Goal: Task Accomplishment & Management: Complete application form

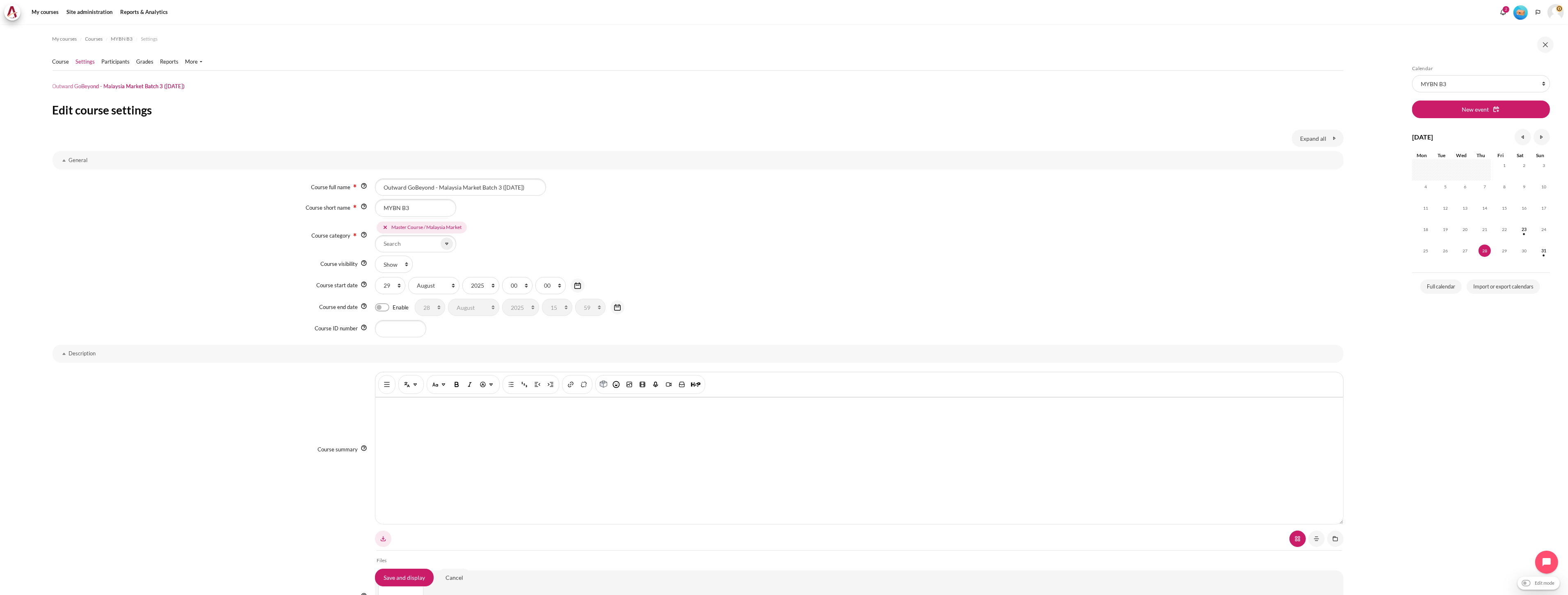
click at [680, 235] on div "Master Course Master Course / Thai Market Master Course / Hong Kong Market Mast…" at bounding box center [858, 236] width 968 height 33
click at [109, 64] on link "Participants" at bounding box center [115, 62] width 28 height 8
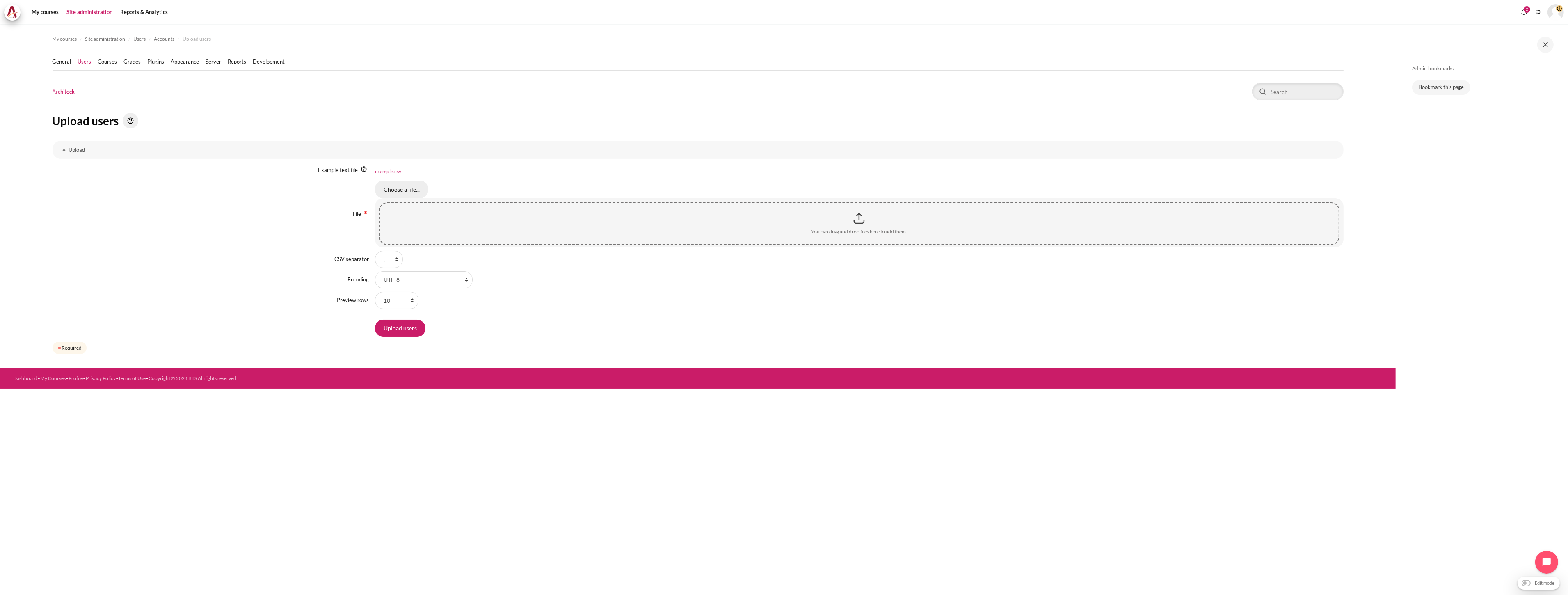
click at [411, 191] on input "Choose a file..." at bounding box center [401, 189] width 54 height 17
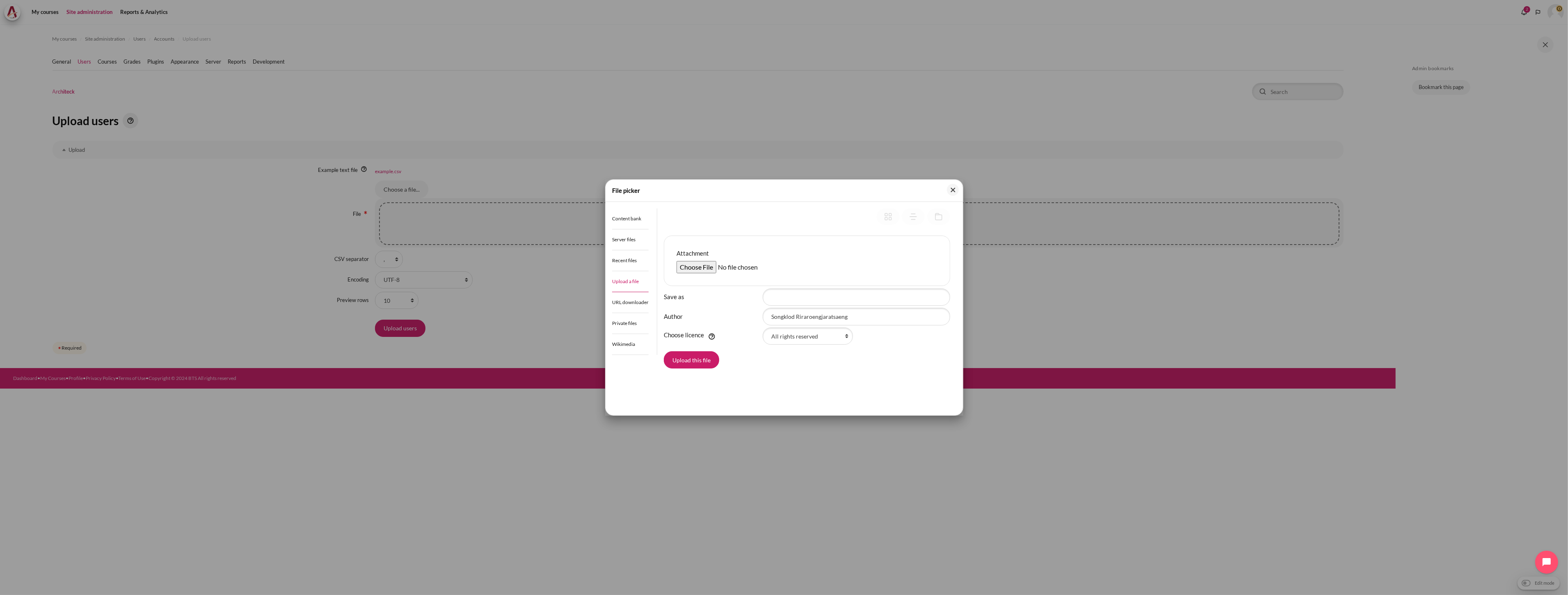
click at [696, 267] on input "Attachment" at bounding box center [740, 267] width 126 height 12
type input "C:\fakepath\Outward GoBeyond - Malaysia Market Batch 3 (28 Aug 2025).csv"
click at [685, 359] on button "Upload this file" at bounding box center [691, 359] width 55 height 17
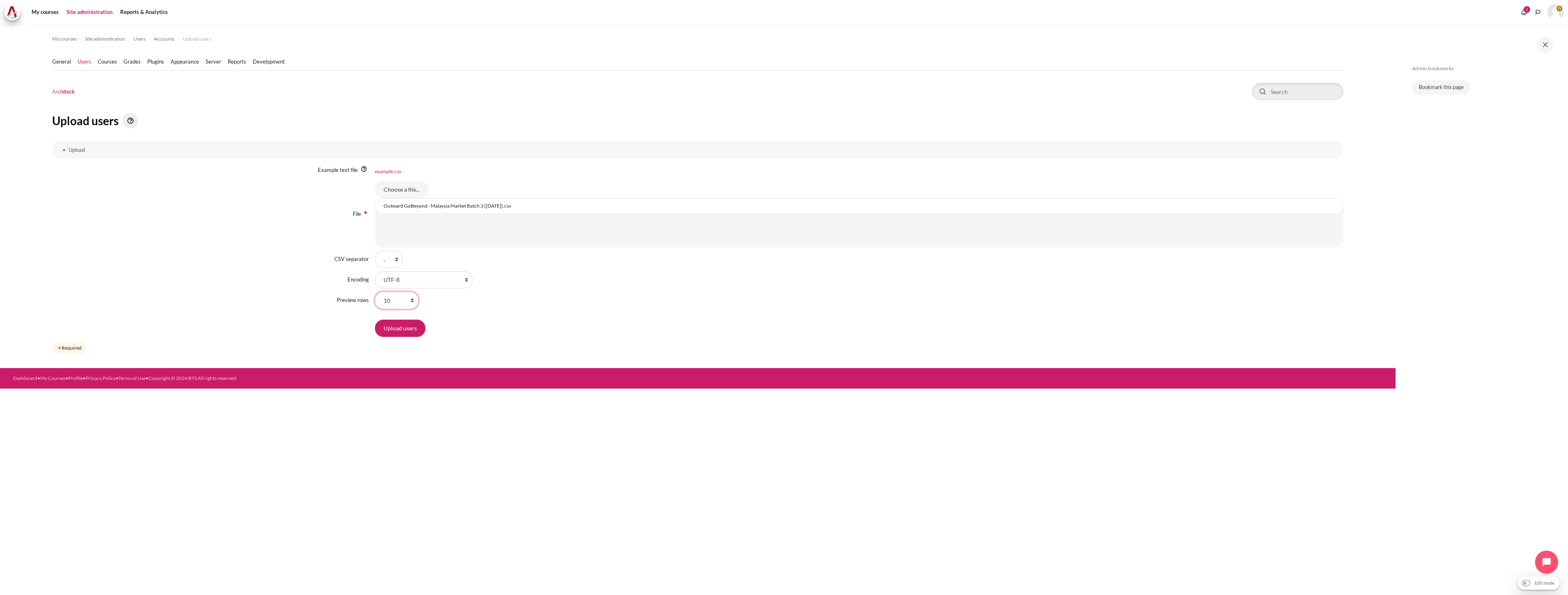
click at [400, 301] on select "10 20 100 1000 100000" at bounding box center [396, 300] width 43 height 17
select select "100"
click at [375, 292] on select "10 20 100 1000 100000" at bounding box center [396, 300] width 43 height 17
click at [407, 326] on input "Upload users" at bounding box center [400, 328] width 51 height 17
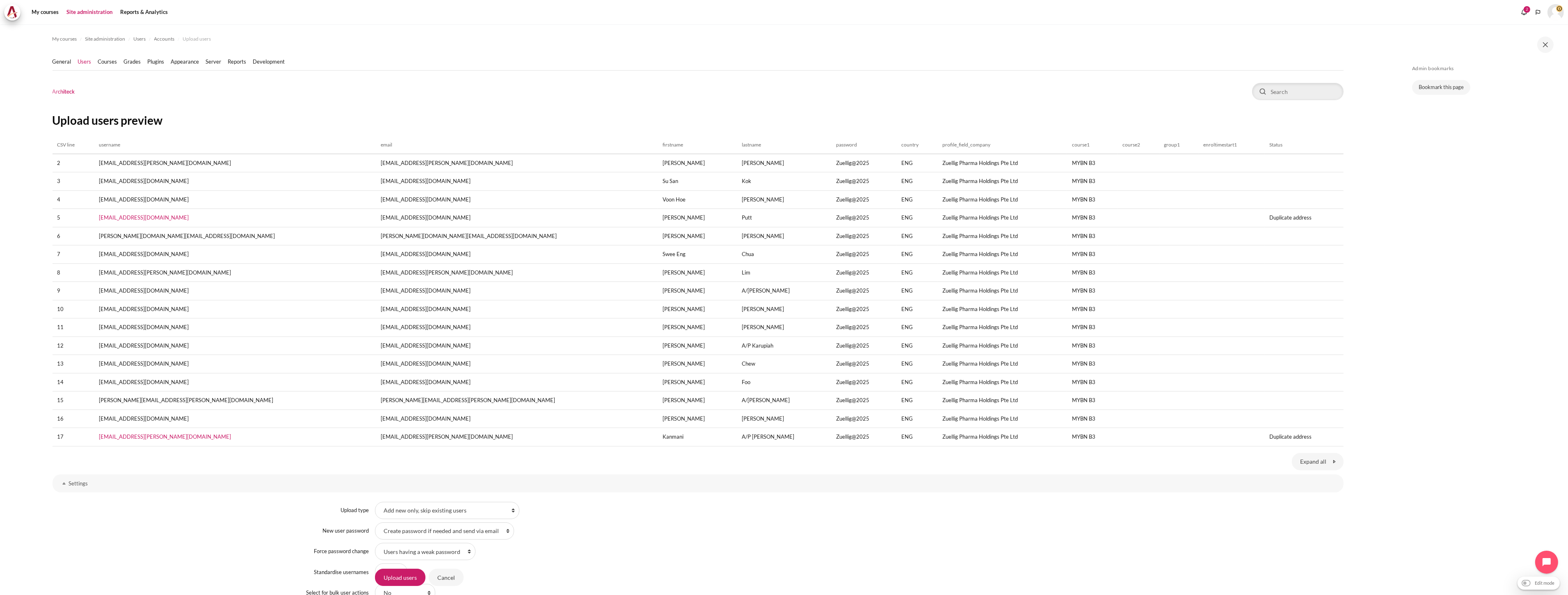
click at [138, 531] on div "New user password" at bounding box center [214, 530] width 323 height 8
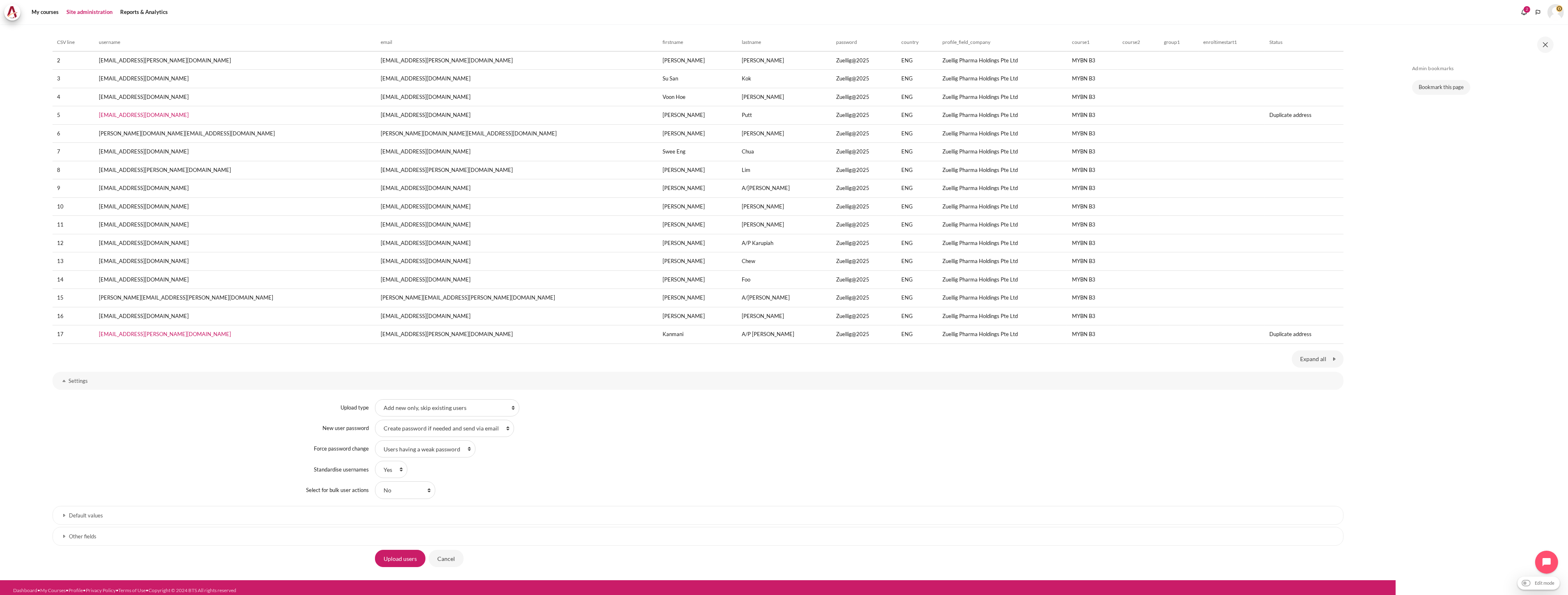
scroll to position [108, 0]
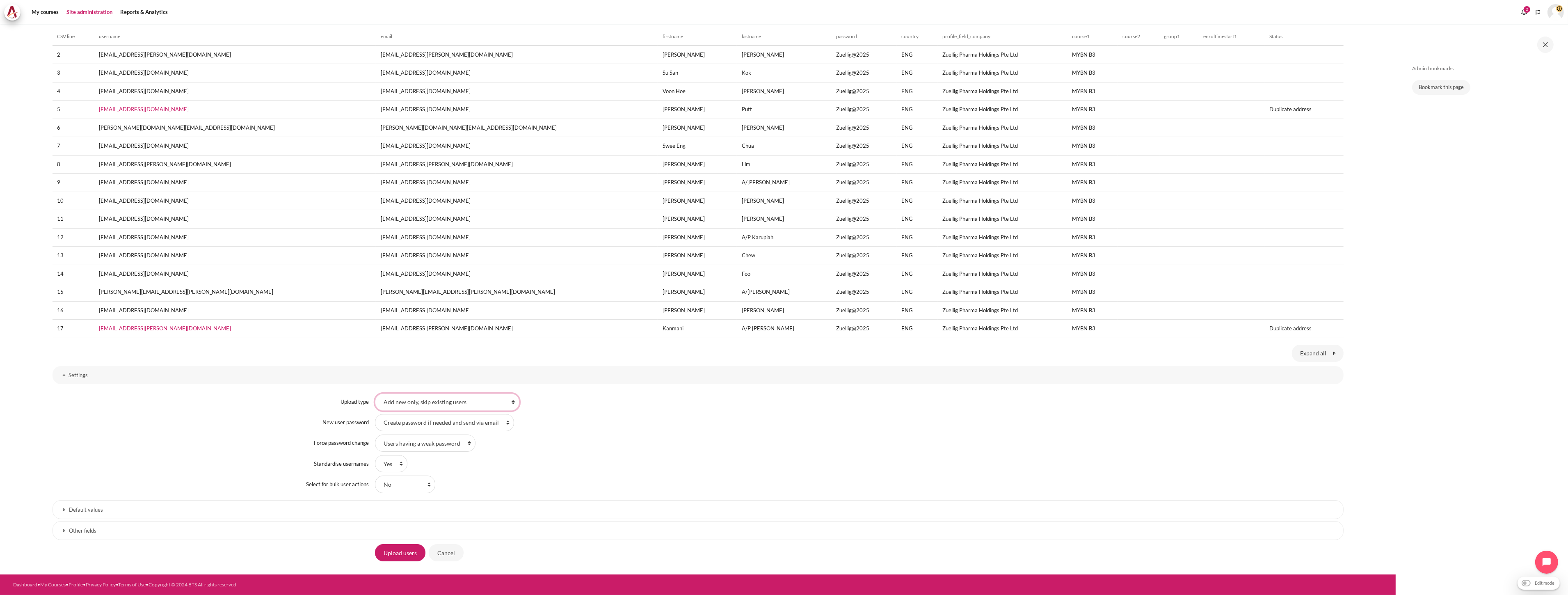
click at [398, 401] on select "Add new only, skip existing users Add all, append number to usernames if needed…" at bounding box center [447, 402] width 145 height 17
select select "2"
click at [375, 393] on select "Add new only, skip existing users Add all, append number to usernames if needed…" at bounding box center [447, 402] width 145 height 17
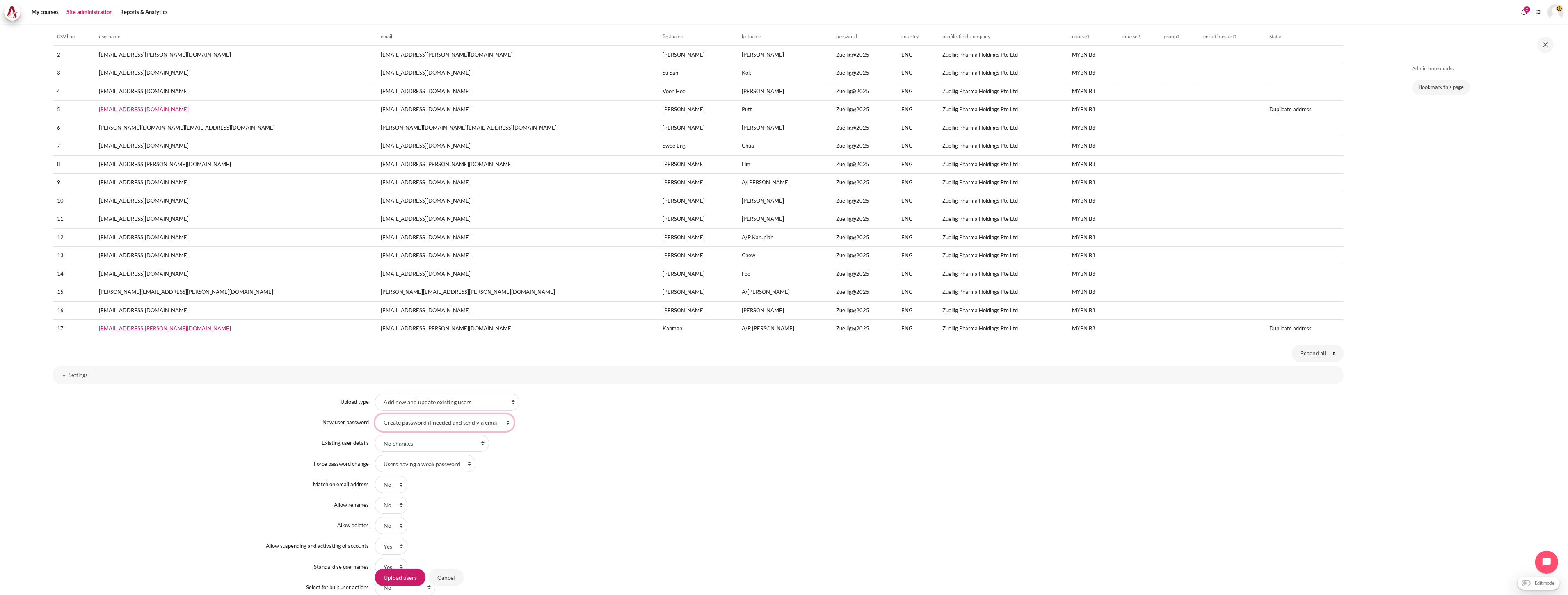
click at [420, 420] on select "Field required in file Create password if needed and send via email" at bounding box center [444, 422] width 139 height 17
select select "0"
click at [375, 414] on select "Field required in file Create password if needed and send via email" at bounding box center [444, 422] width 139 height 17
click at [416, 448] on select "No changes Override with file Override with file and defaults Fill in missing f…" at bounding box center [431, 443] width 114 height 17
select select "1"
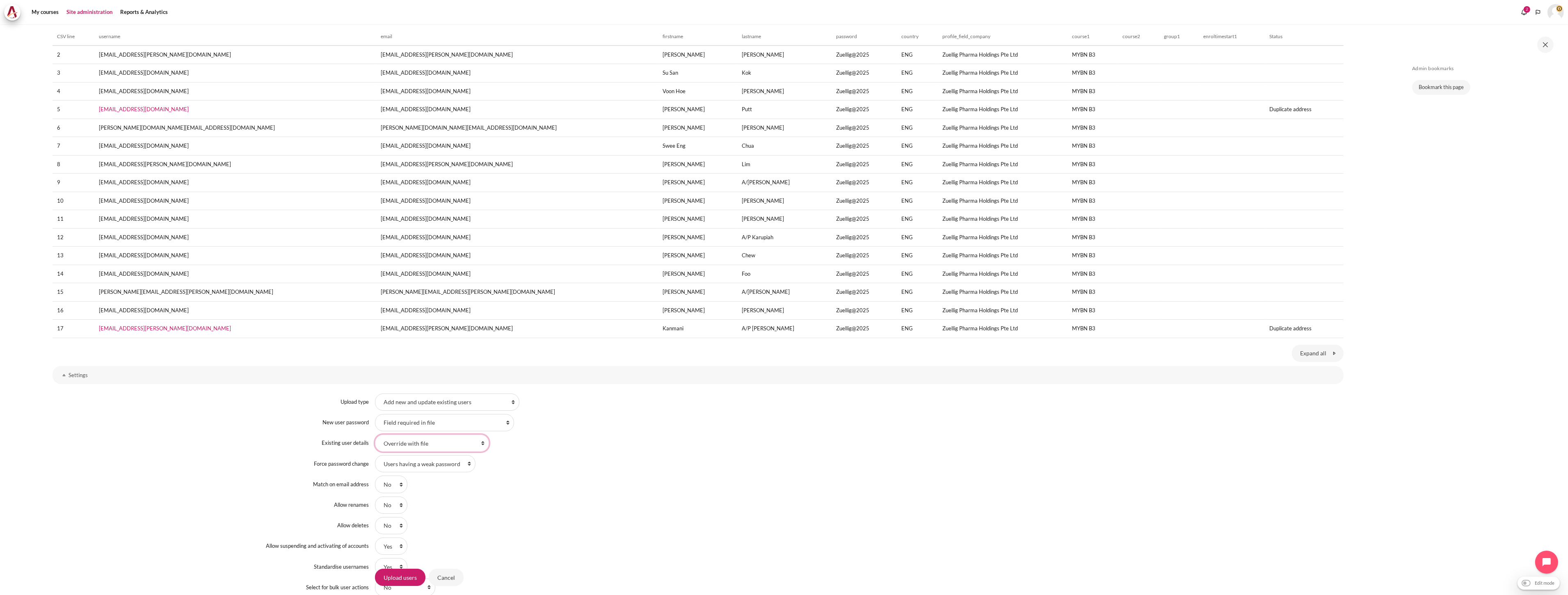
click at [375, 435] on select "No changes Override with file Override with file and defaults Fill in missing f…" at bounding box center [431, 443] width 114 height 17
click at [439, 485] on select "Users having a weak password None All" at bounding box center [424, 484] width 100 height 17
select select "2"
click at [375, 476] on select "Users having a weak password None All" at bounding box center [424, 484] width 100 height 17
click at [546, 488] on div "Users having a weak password None All" at bounding box center [858, 484] width 968 height 17
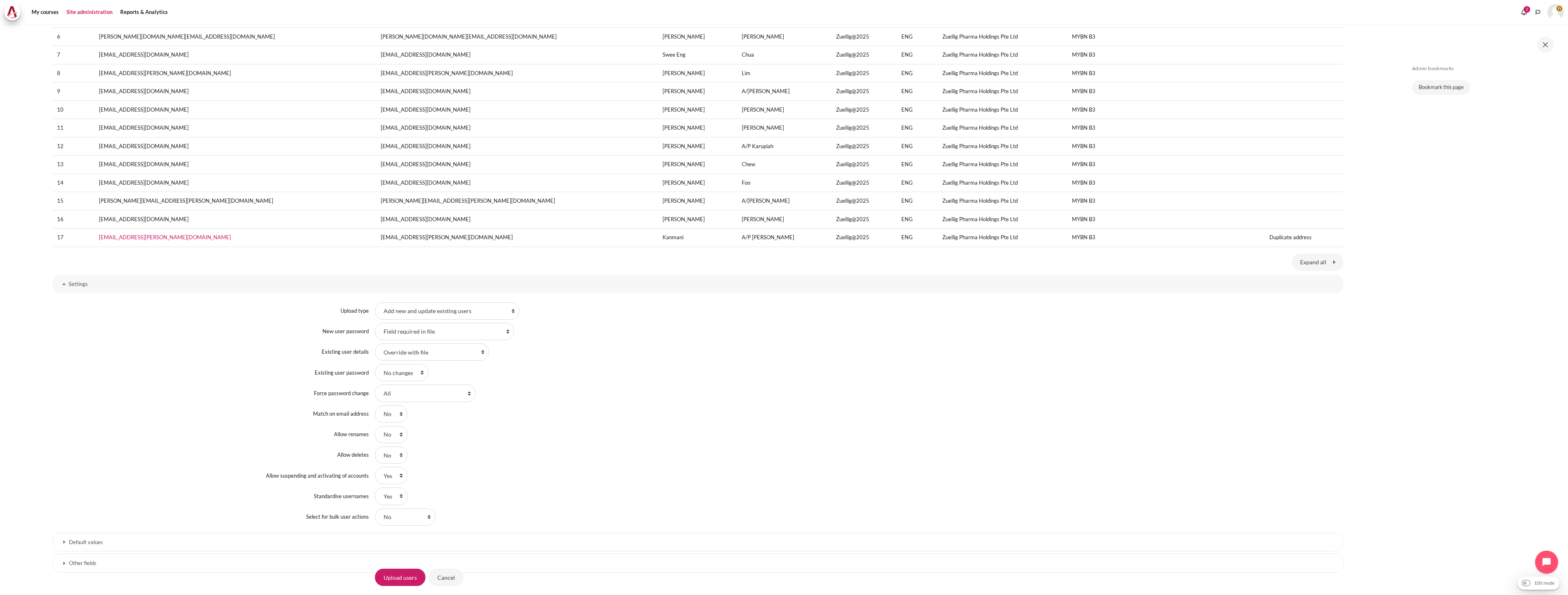
scroll to position [232, 0]
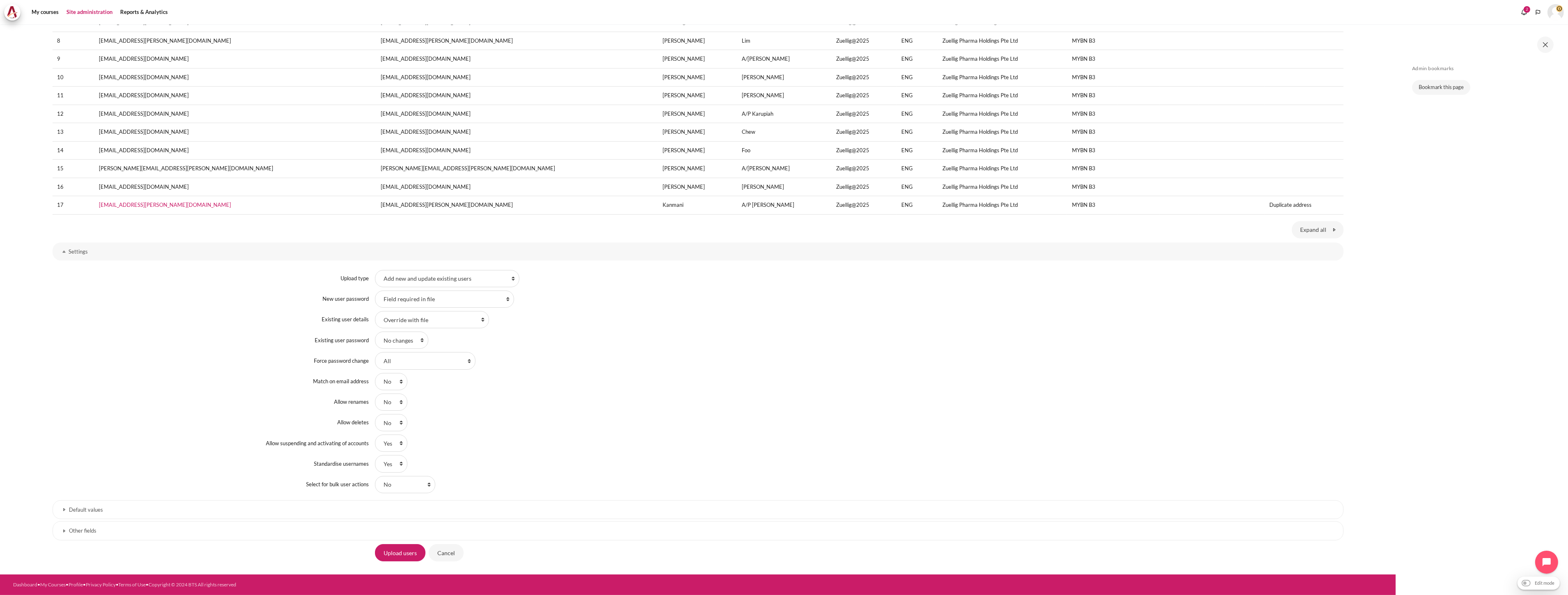
click at [311, 534] on link "Other fields" at bounding box center [698, 530] width 1291 height 19
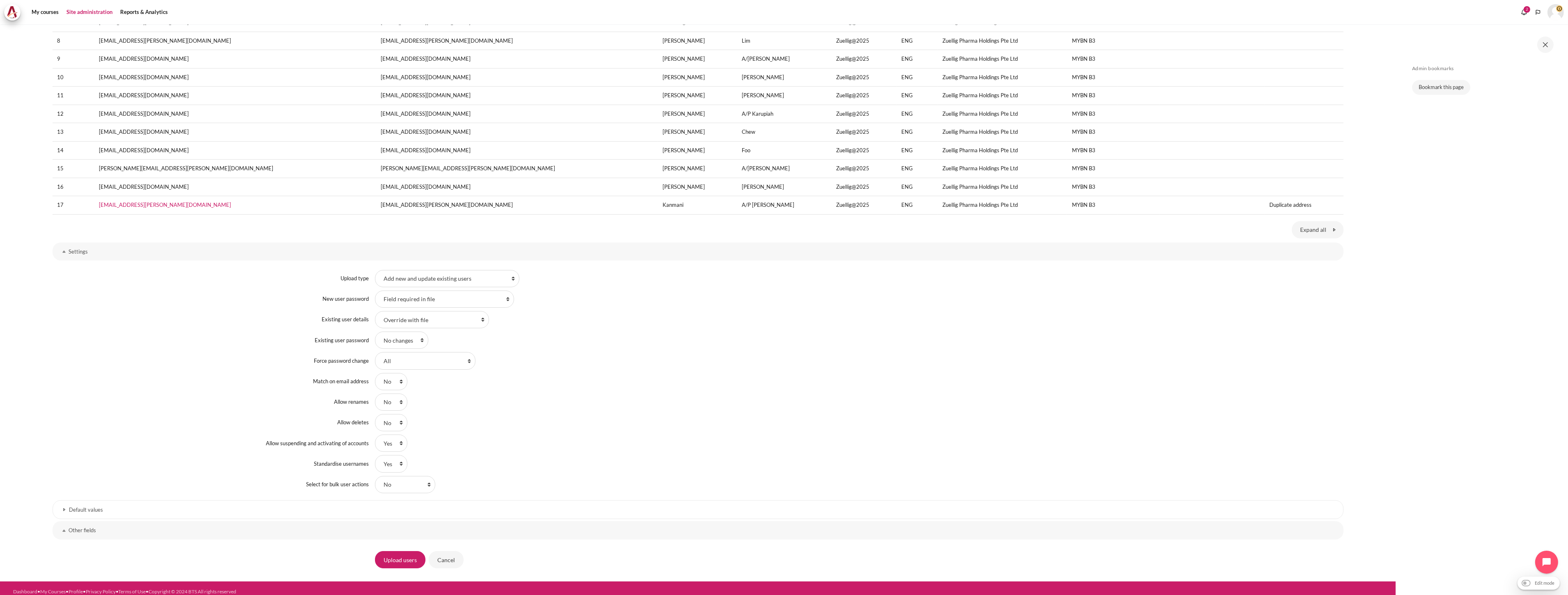
click at [308, 508] on h3 "Default values" at bounding box center [698, 509] width 1257 height 7
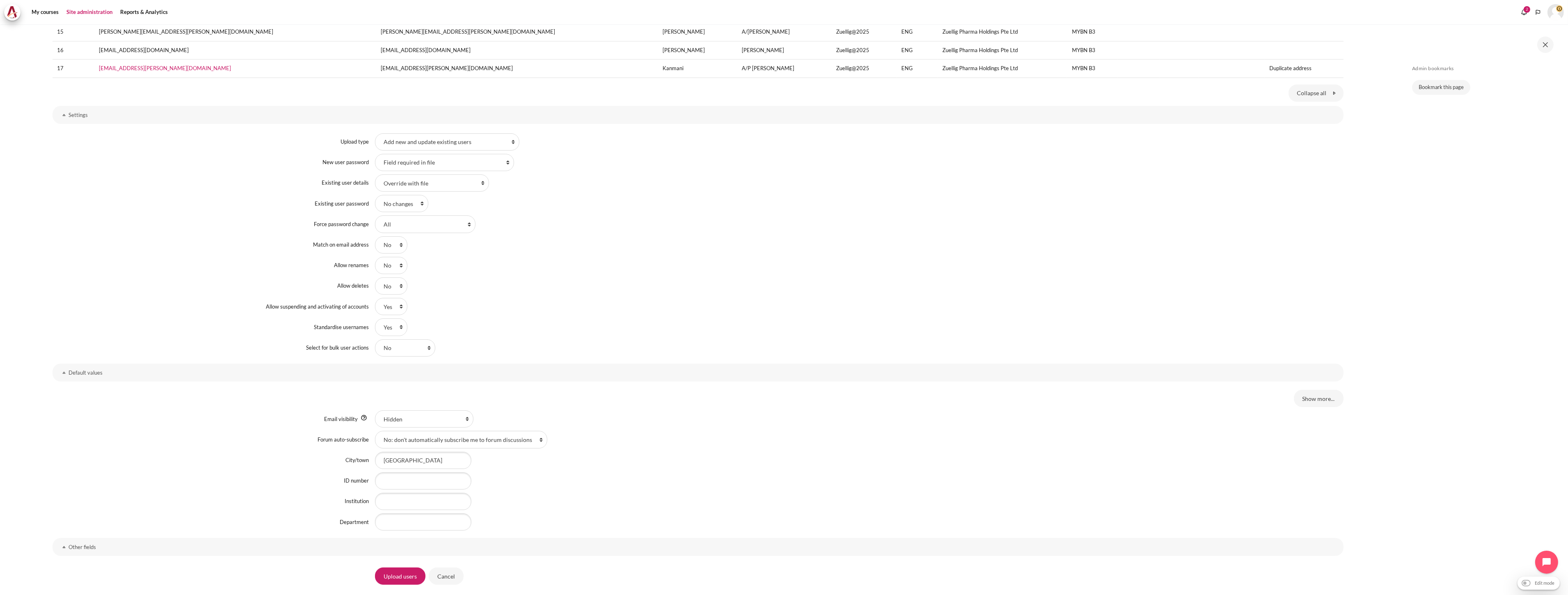
scroll to position [392, 0]
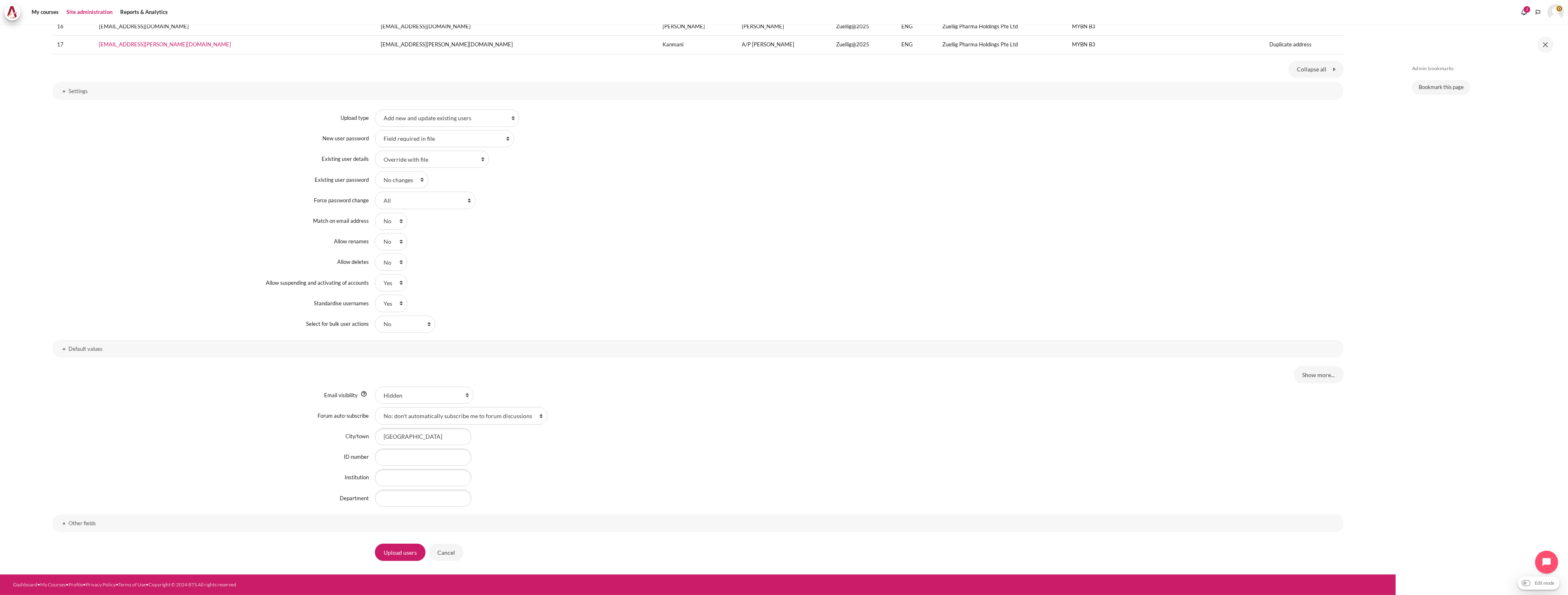
click at [320, 520] on h3 "Other fields" at bounding box center [698, 523] width 1258 height 7
click at [320, 520] on div "Show more... Choose an authentication method ! Manual accounts No login Email-b…" at bounding box center [698, 444] width 1291 height 154
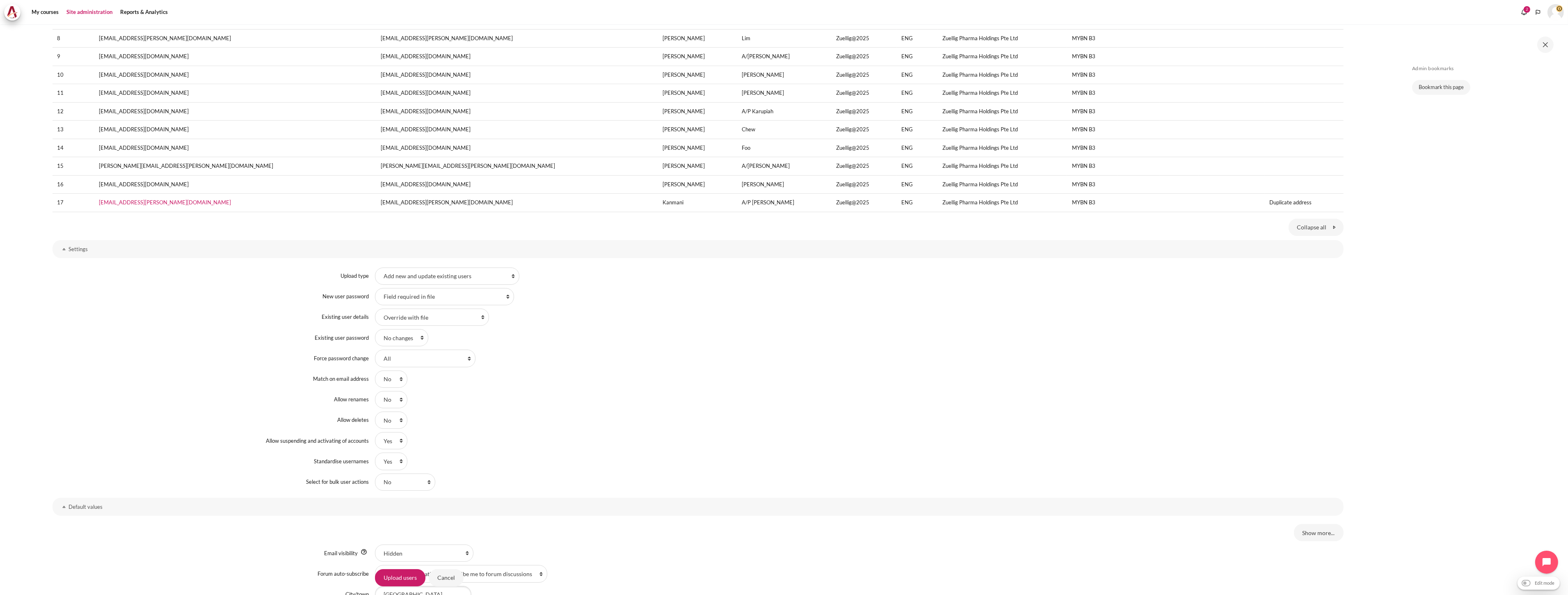
scroll to position [66, 0]
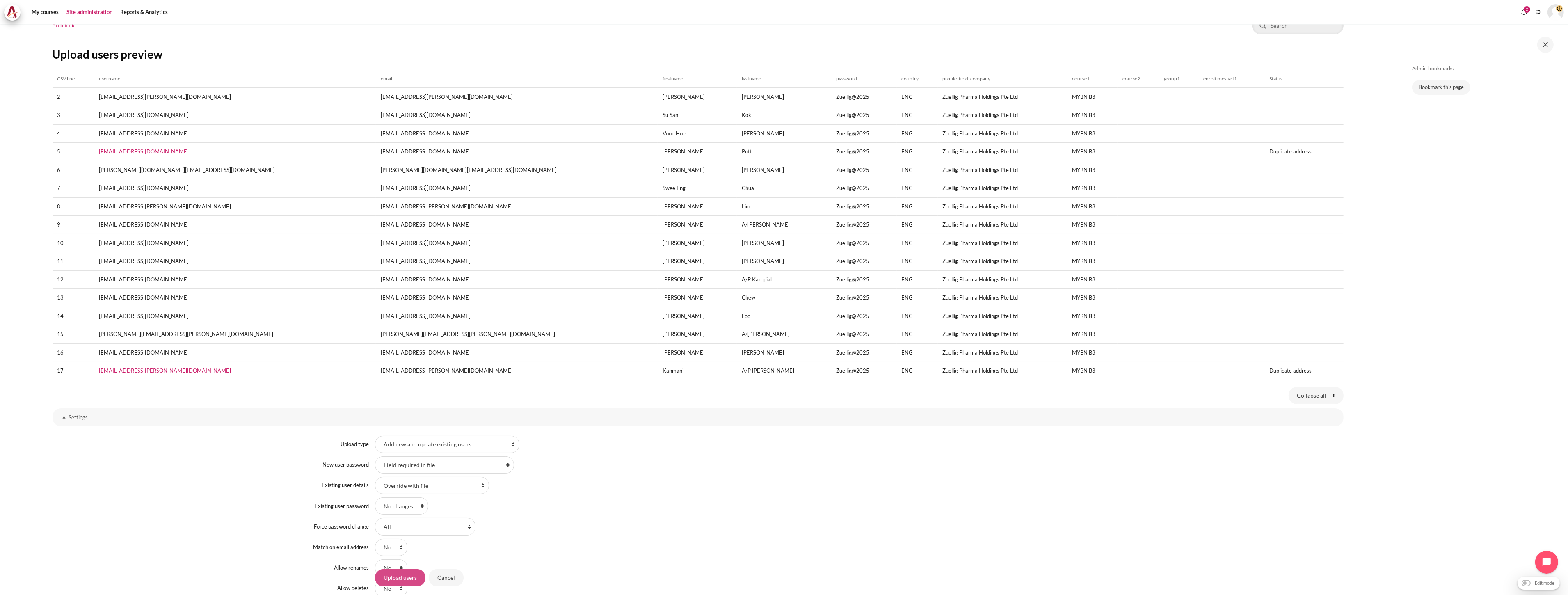
click at [396, 579] on input "Upload users" at bounding box center [400, 577] width 51 height 17
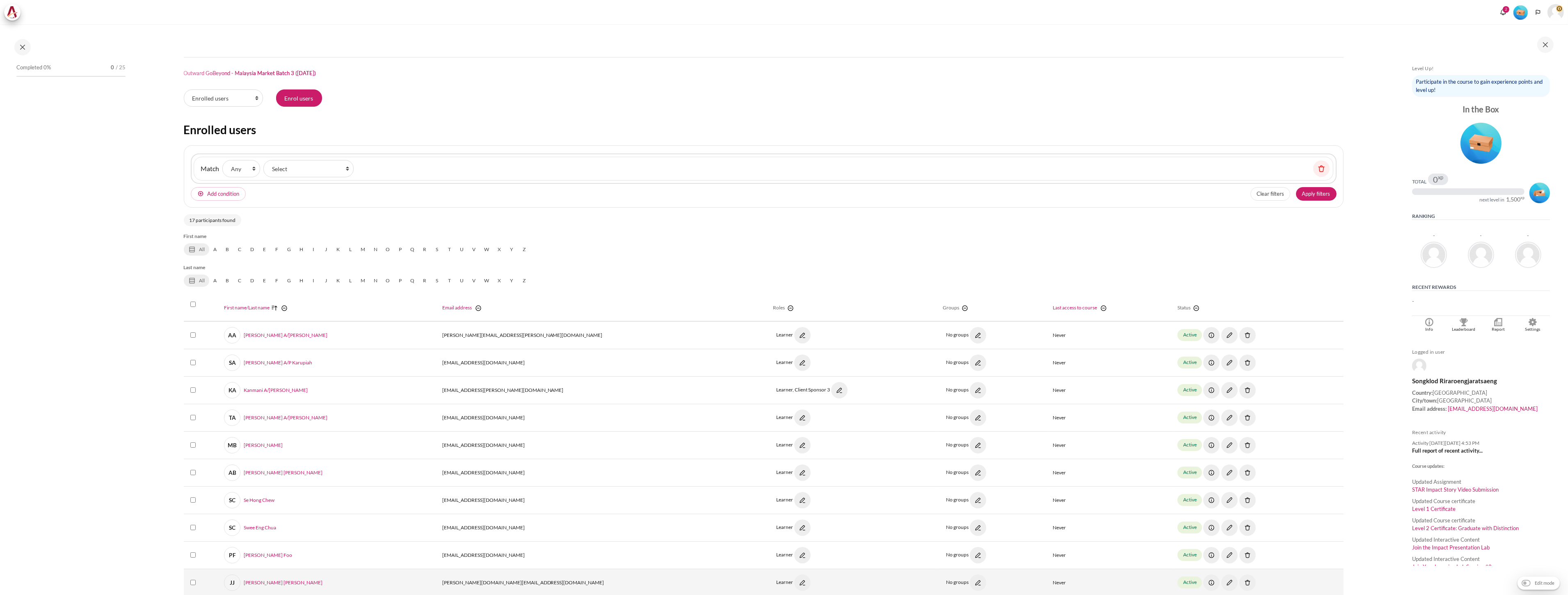
scroll to position [182, 0]
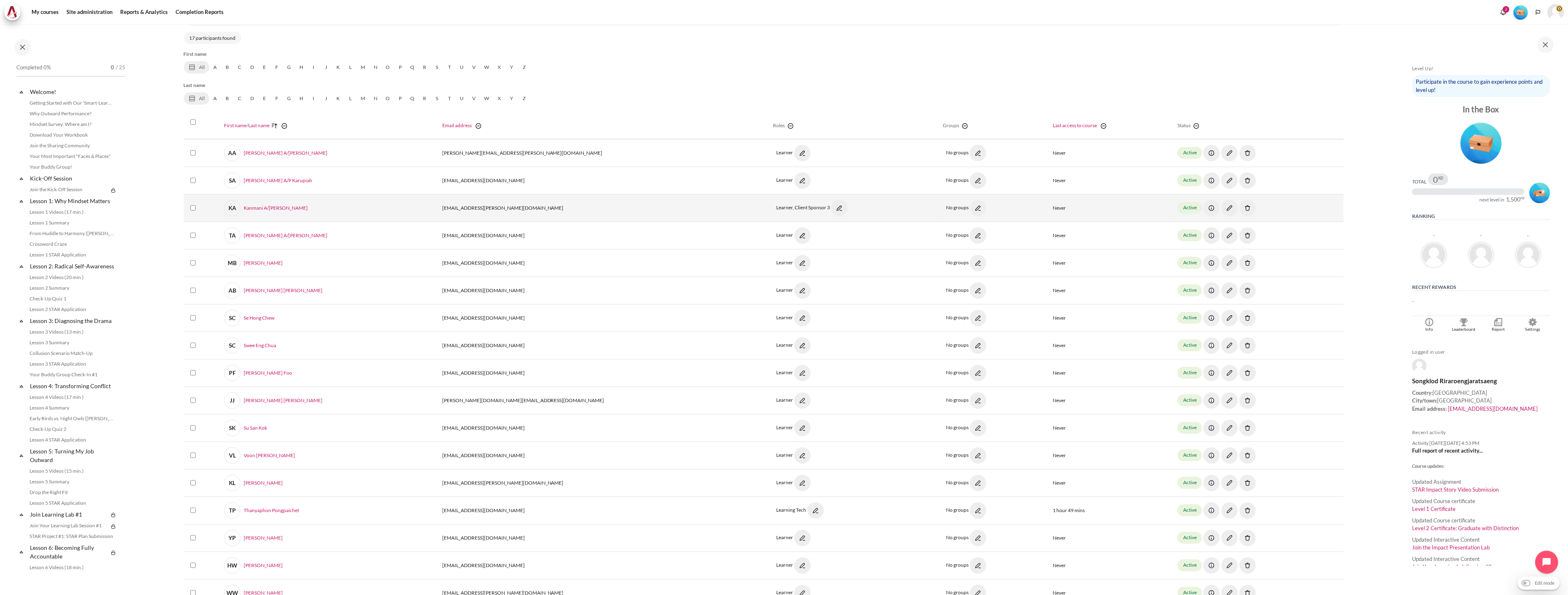
click at [831, 204] on img "Content" at bounding box center [838, 207] width 16 height 16
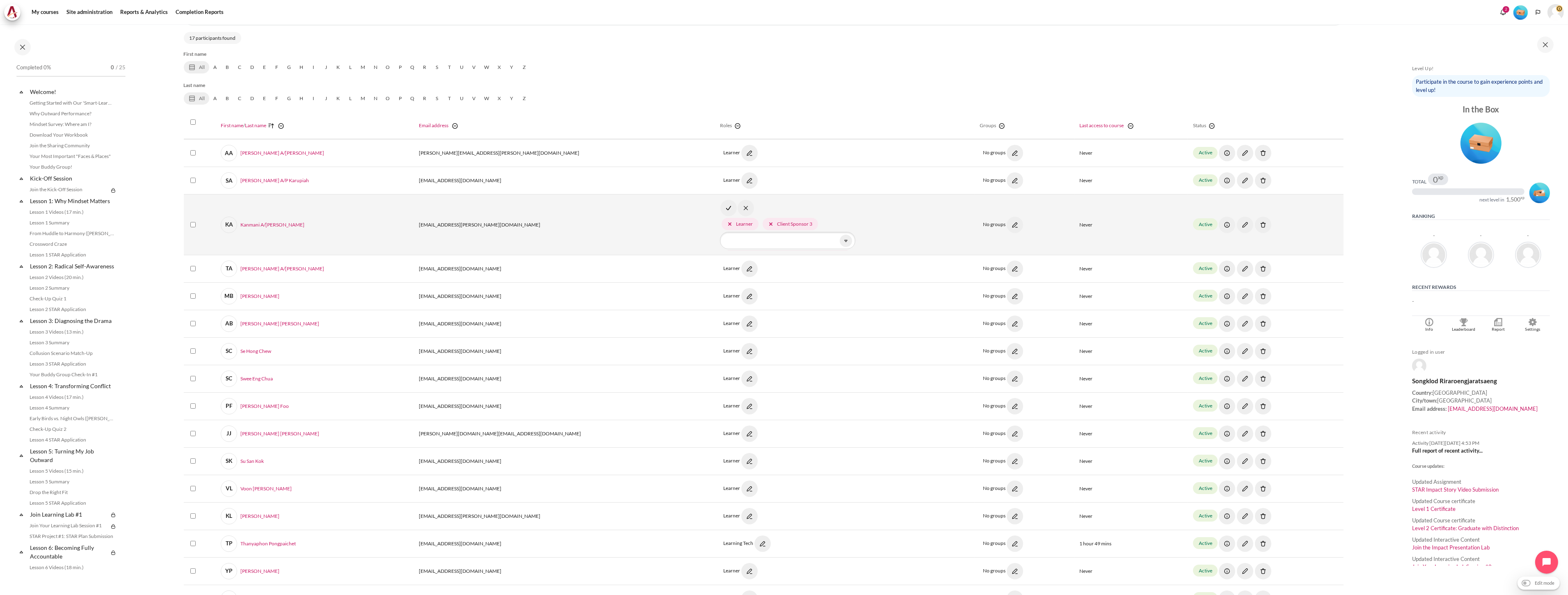
click at [722, 222] on span "Learner" at bounding box center [740, 223] width 37 height 12
click at [720, 206] on img "Content" at bounding box center [728, 207] width 16 height 16
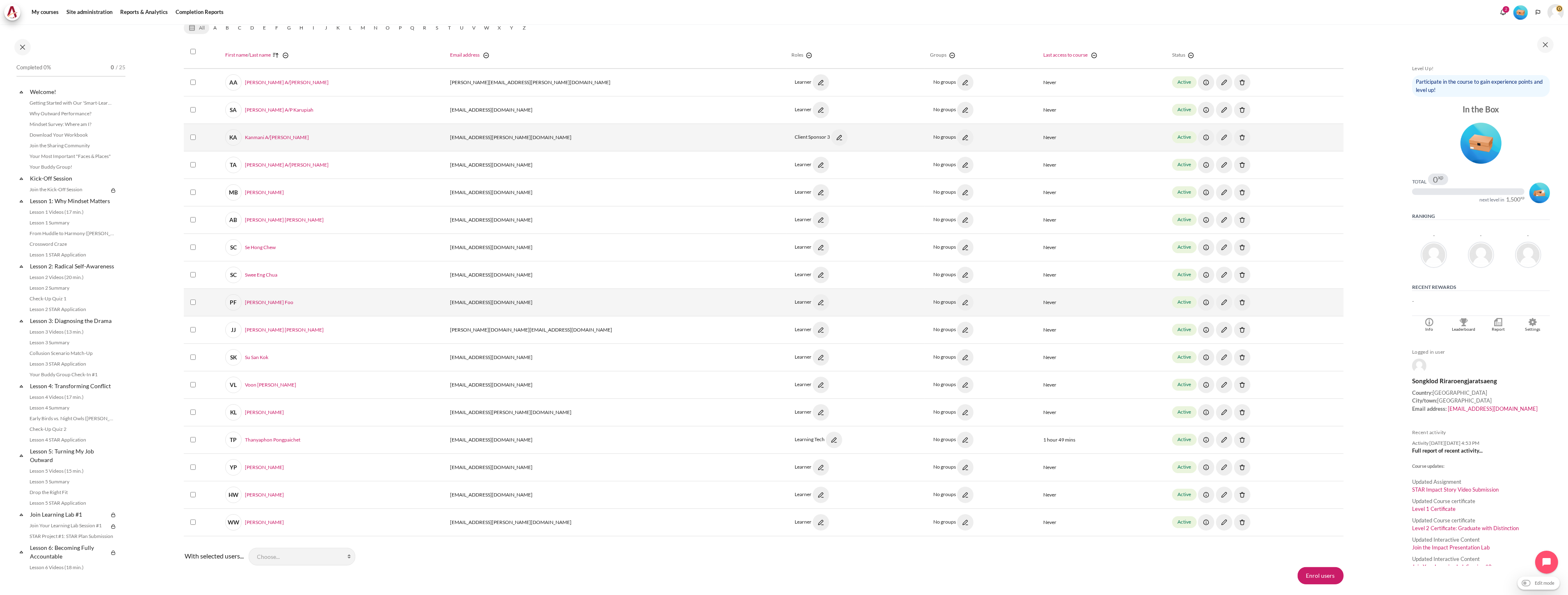
scroll to position [274, 0]
